Goal: Information Seeking & Learning: Understand process/instructions

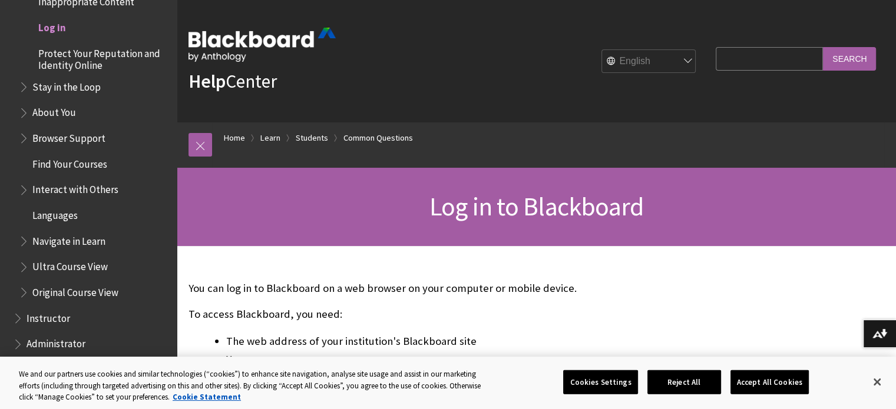
click at [60, 31] on span "Log in" at bounding box center [52, 26] width 28 height 16
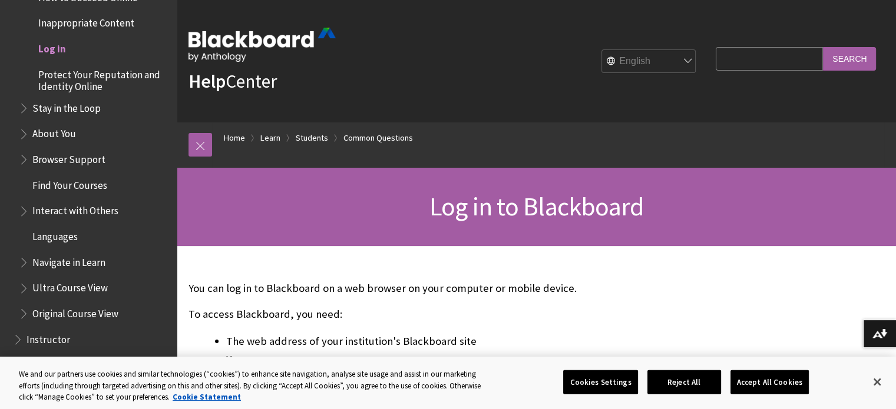
scroll to position [1229, 0]
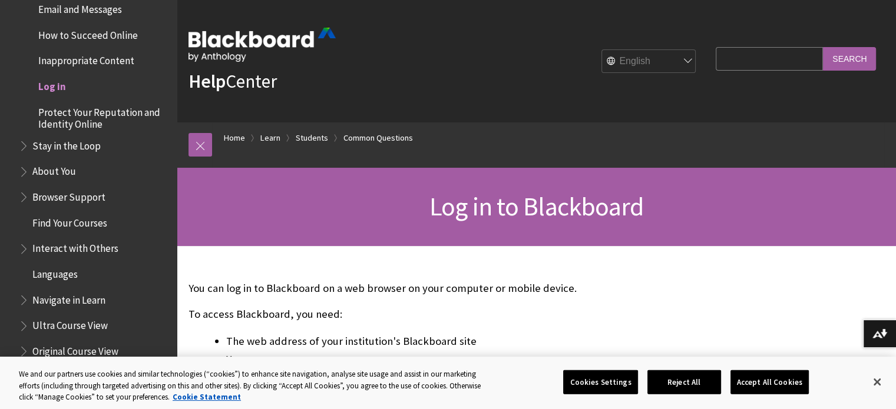
click at [231, 82] on link "Help Center" at bounding box center [232, 81] width 88 height 24
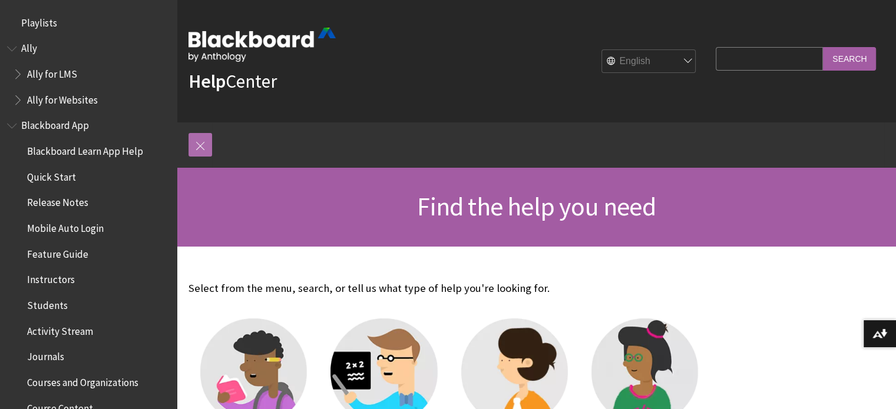
click at [201, 147] on link at bounding box center [200, 145] width 24 height 24
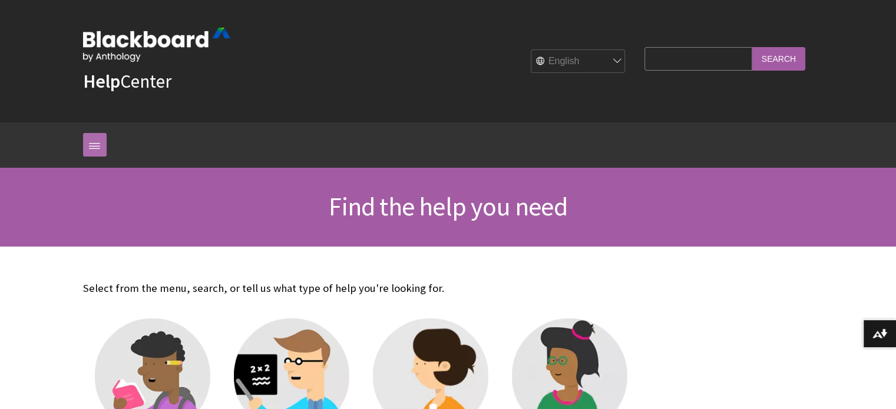
click at [92, 144] on link at bounding box center [95, 145] width 24 height 24
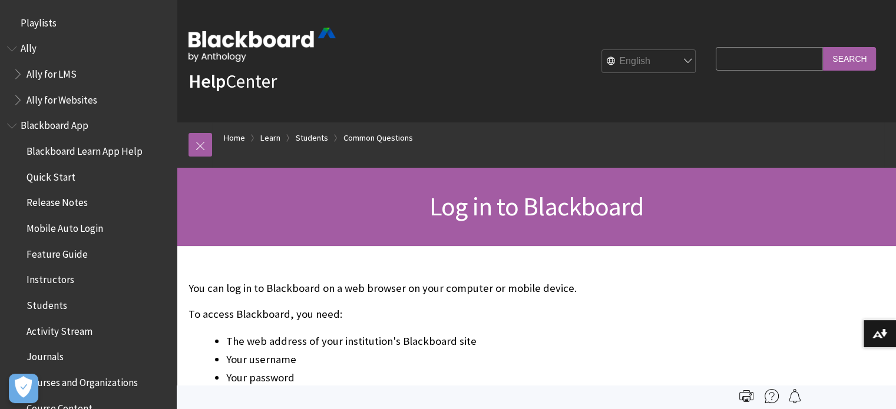
click at [632, 57] on select "English عربية Català Cymraeg Deutsch Español Suomi Français עברית Italiano 日本語 …" at bounding box center [649, 62] width 94 height 24
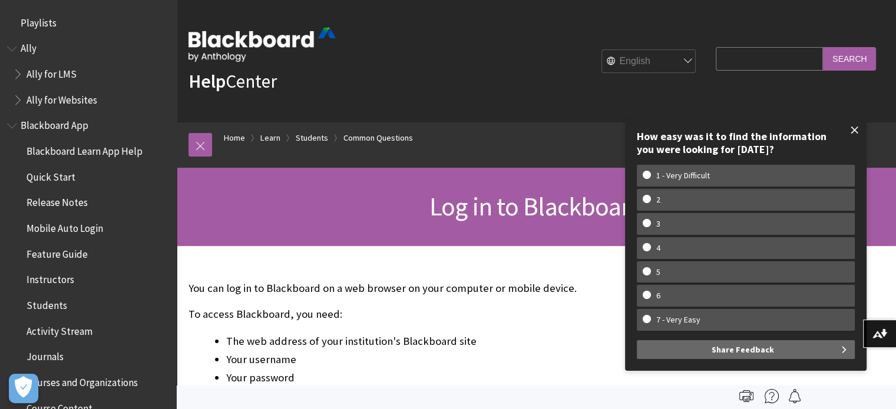
click at [850, 132] on span at bounding box center [854, 130] width 25 height 25
